Goal: Transaction & Acquisition: Download file/media

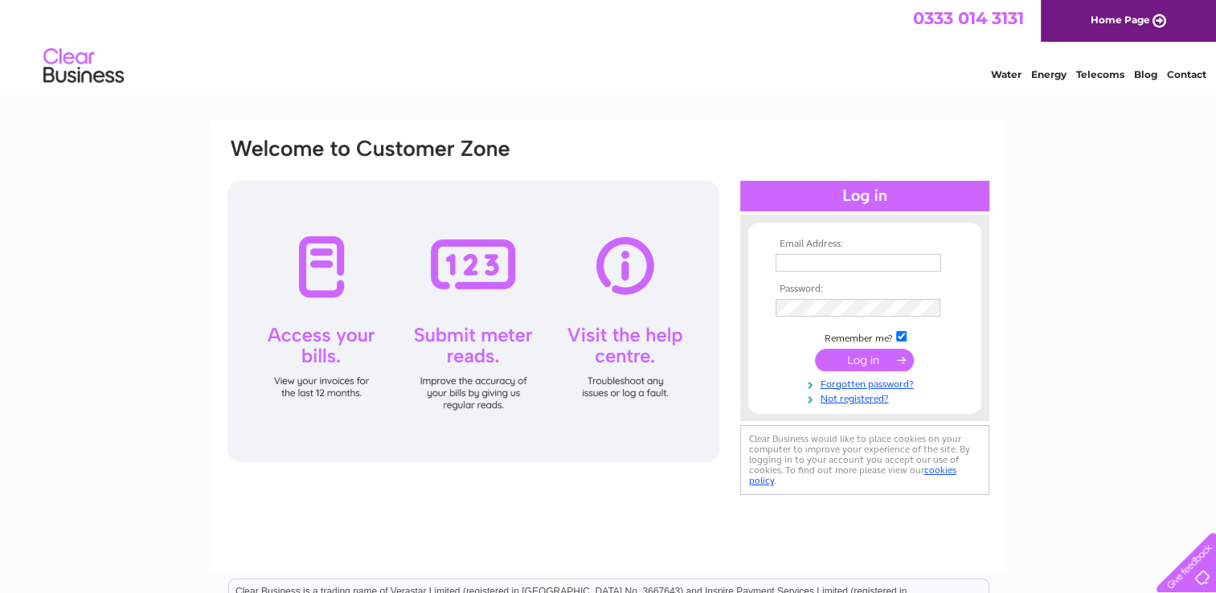
type input "keith.wilson@vsal.co.uk"
click at [859, 365] on input "submit" at bounding box center [864, 360] width 99 height 22
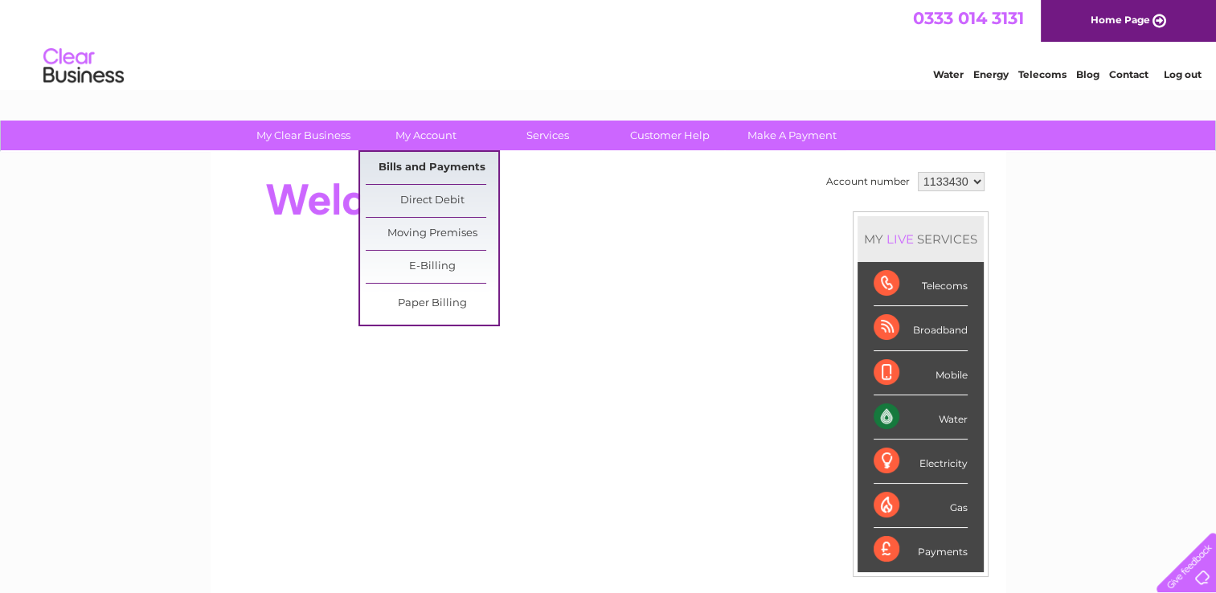
click at [421, 166] on link "Bills and Payments" at bounding box center [432, 168] width 133 height 32
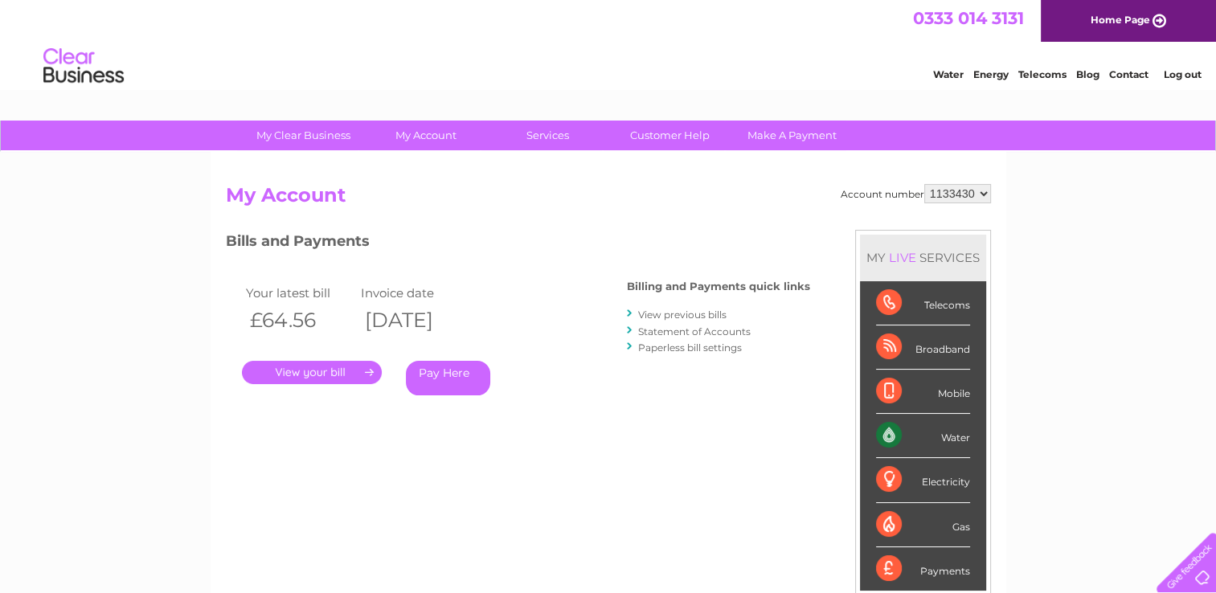
click at [324, 370] on link "." at bounding box center [312, 372] width 140 height 23
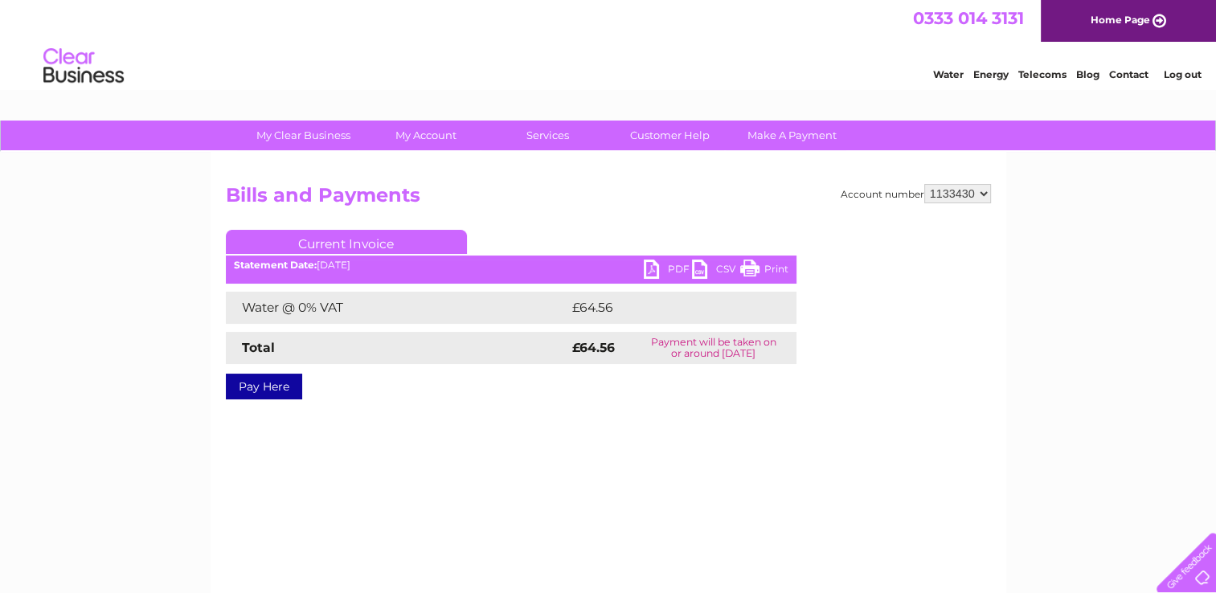
click at [681, 266] on link "PDF" at bounding box center [668, 271] width 48 height 23
